Goal: Check status: Check status

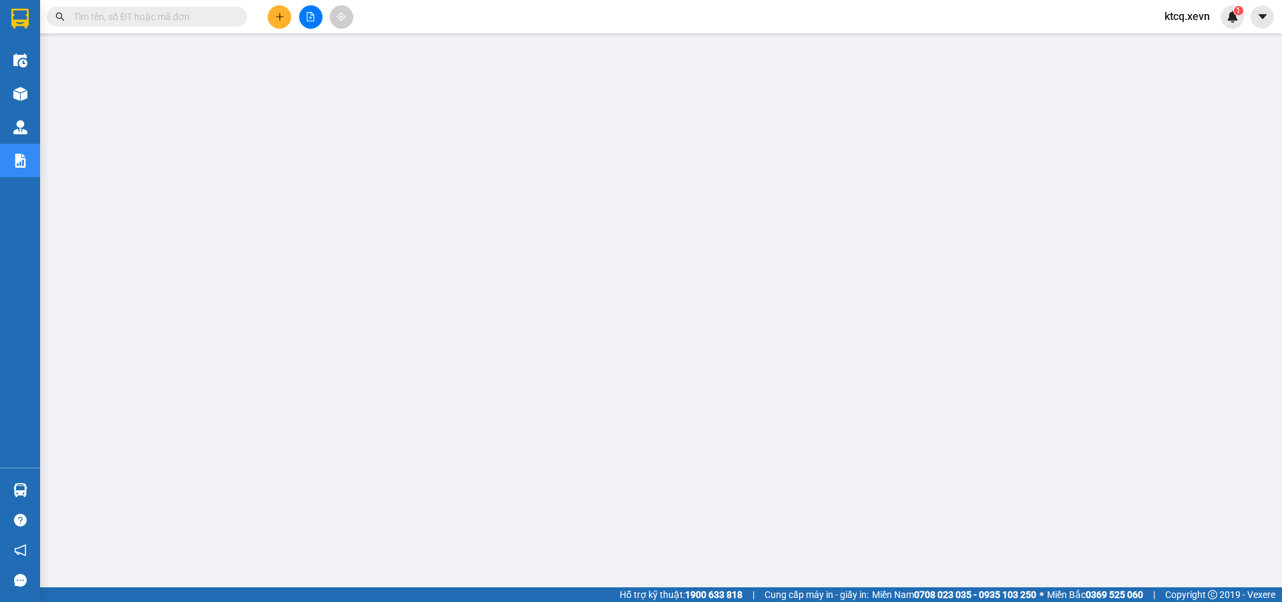
click at [226, 15] on input "text" at bounding box center [152, 16] width 158 height 15
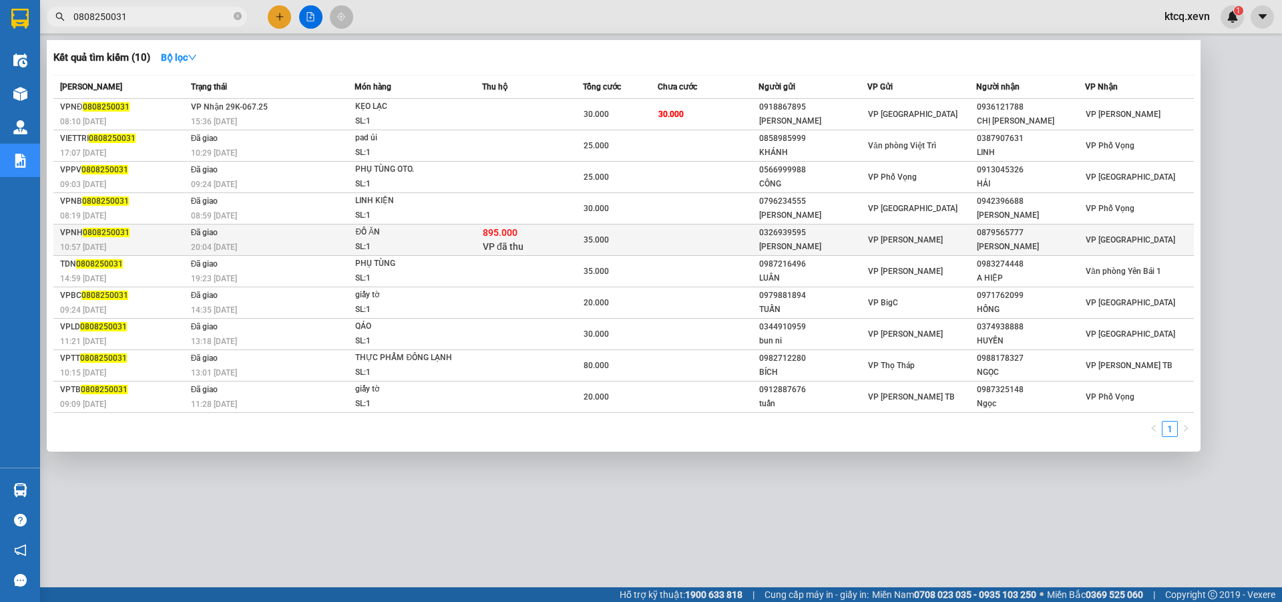
type input "0808250031"
click at [155, 238] on div "VPNH 0808250031" at bounding box center [123, 233] width 127 height 14
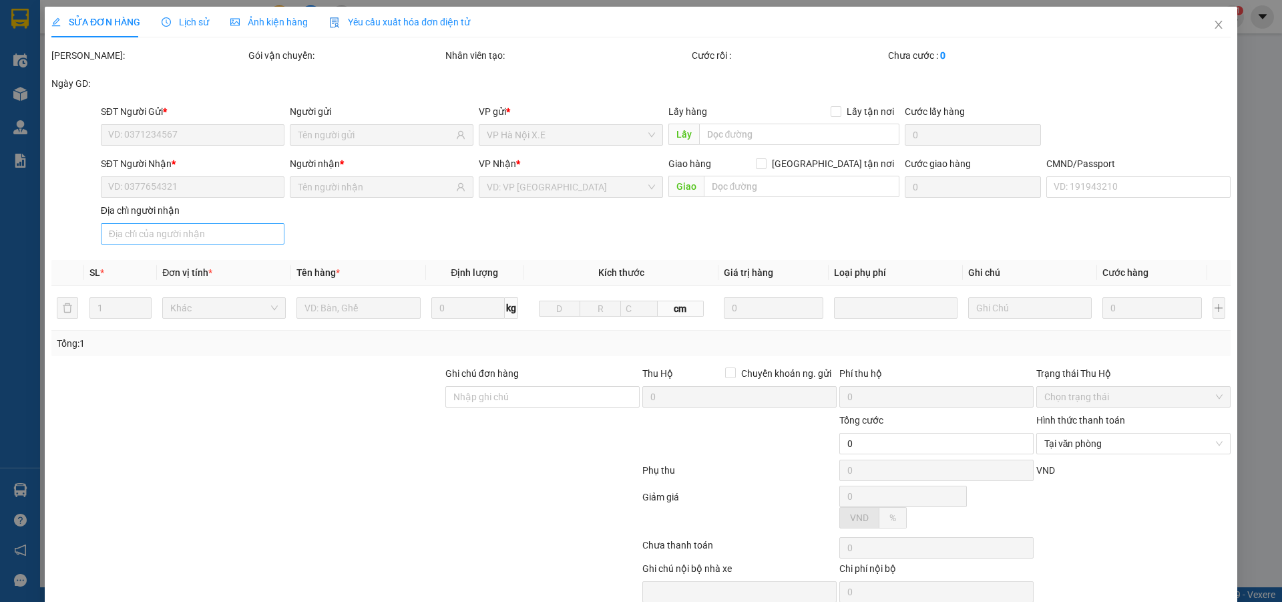
type input "0326939595"
type input "[PERSON_NAME]"
type input "0879565777"
type input "[PERSON_NAME]"
type input "037091005422 [PERSON_NAME]"
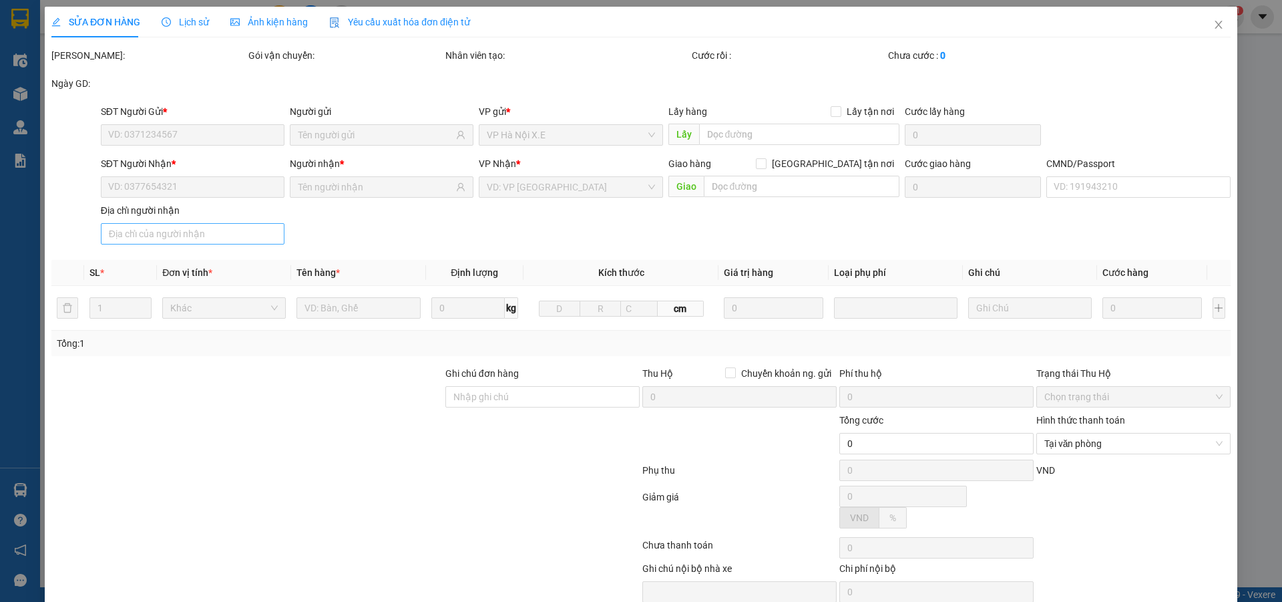
checkbox input "true"
type input "895.000"
type input "30.000"
type input "35.000"
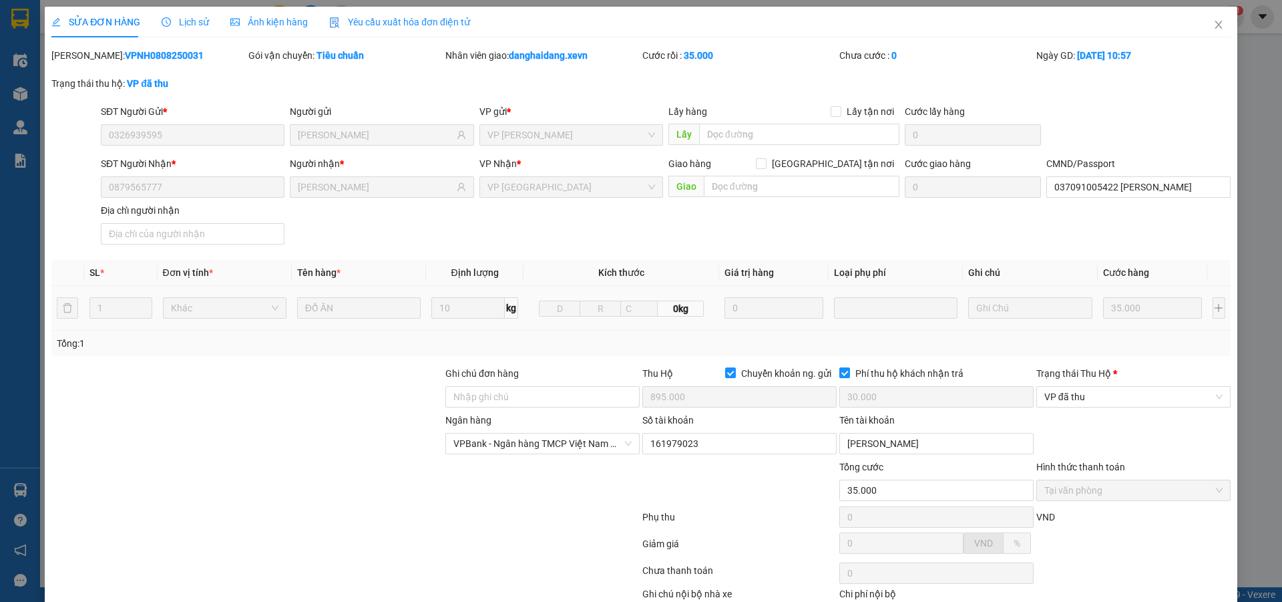
scroll to position [83, 0]
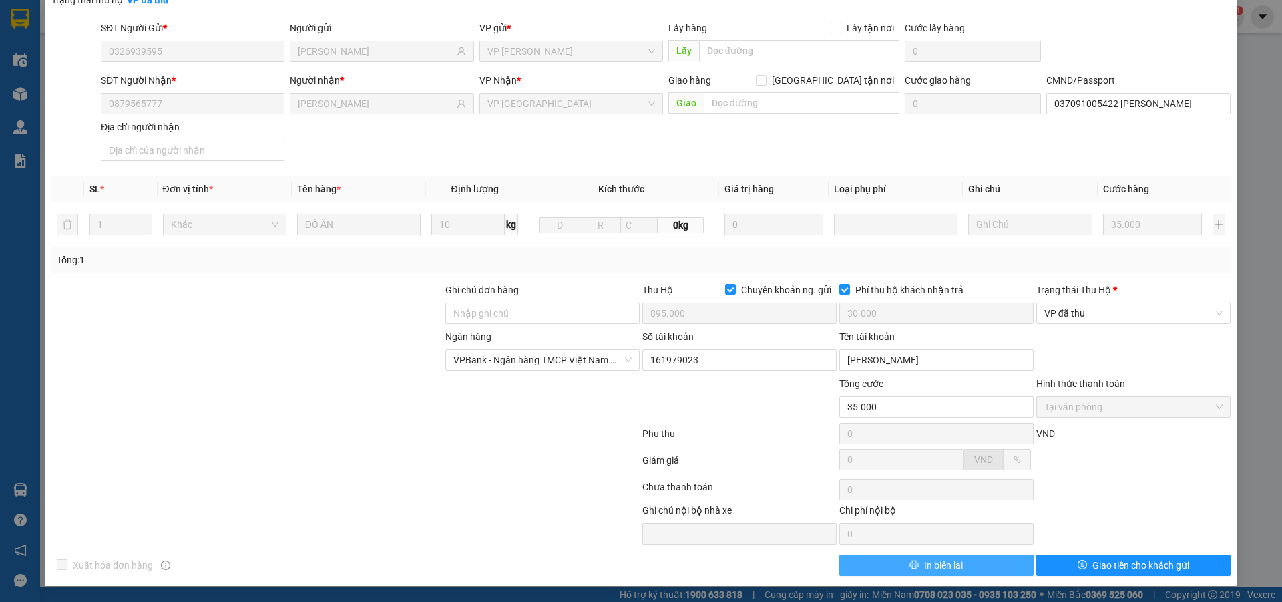
click at [938, 568] on span "In biên lai" at bounding box center [943, 565] width 39 height 15
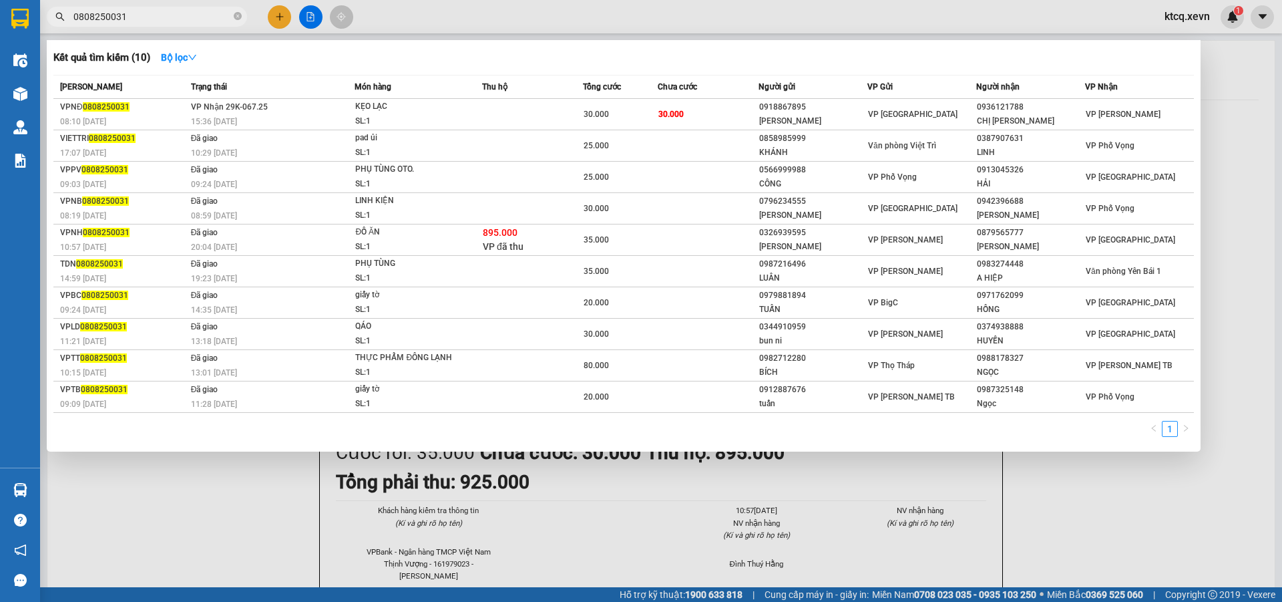
click at [145, 20] on input "0808250031" at bounding box center [152, 16] width 158 height 15
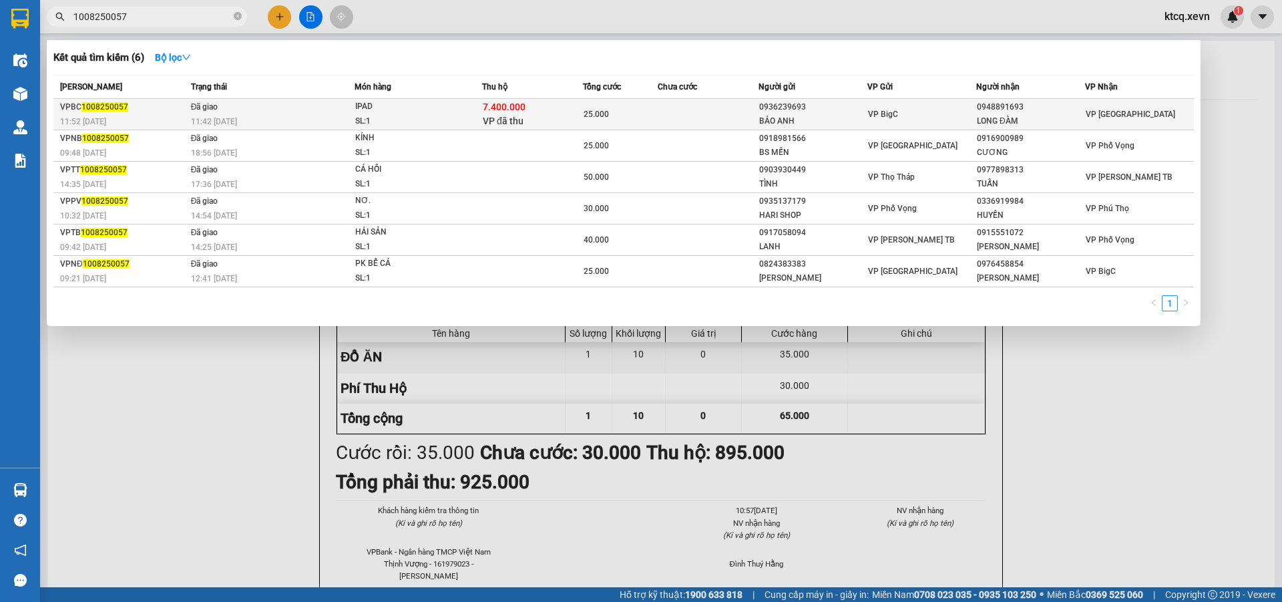
type input "1008250057"
click at [206, 107] on span "Đã giao" at bounding box center [204, 106] width 27 height 9
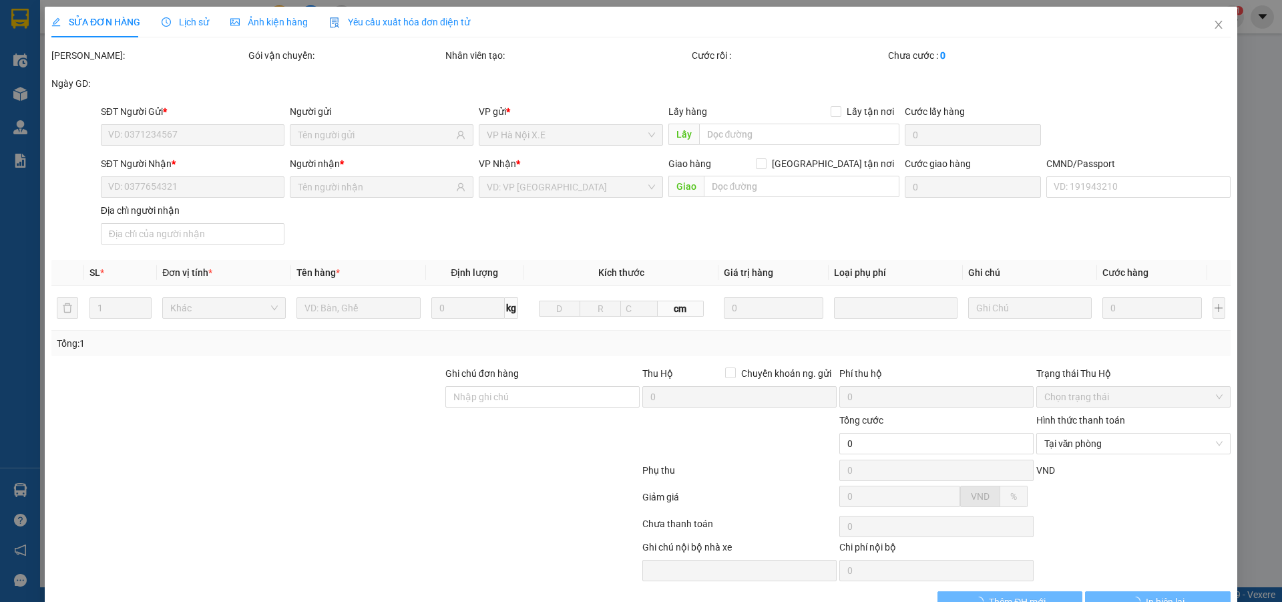
type input "0936239693"
type input "BẢO ANH"
type input "0948891693"
type input "LONG ĐÀM"
type input "037093005953 [PERSON_NAME]"
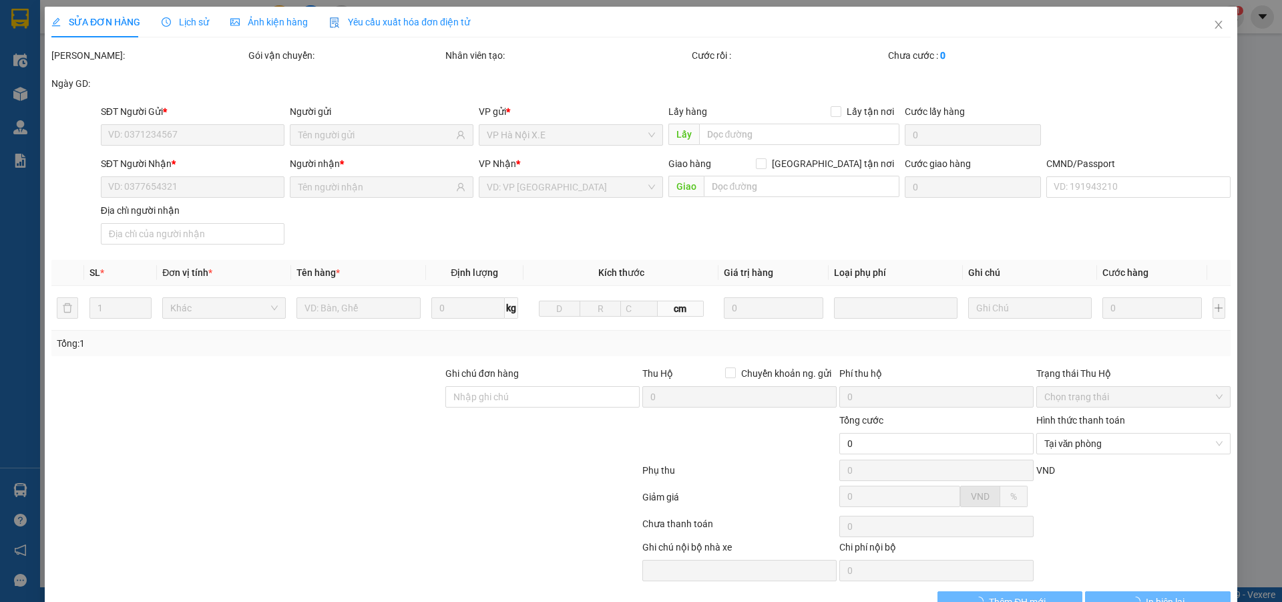
checkbox input "true"
type input "7.400.000"
type input "60.000"
type input "25.000"
